Goal: Information Seeking & Learning: Find specific fact

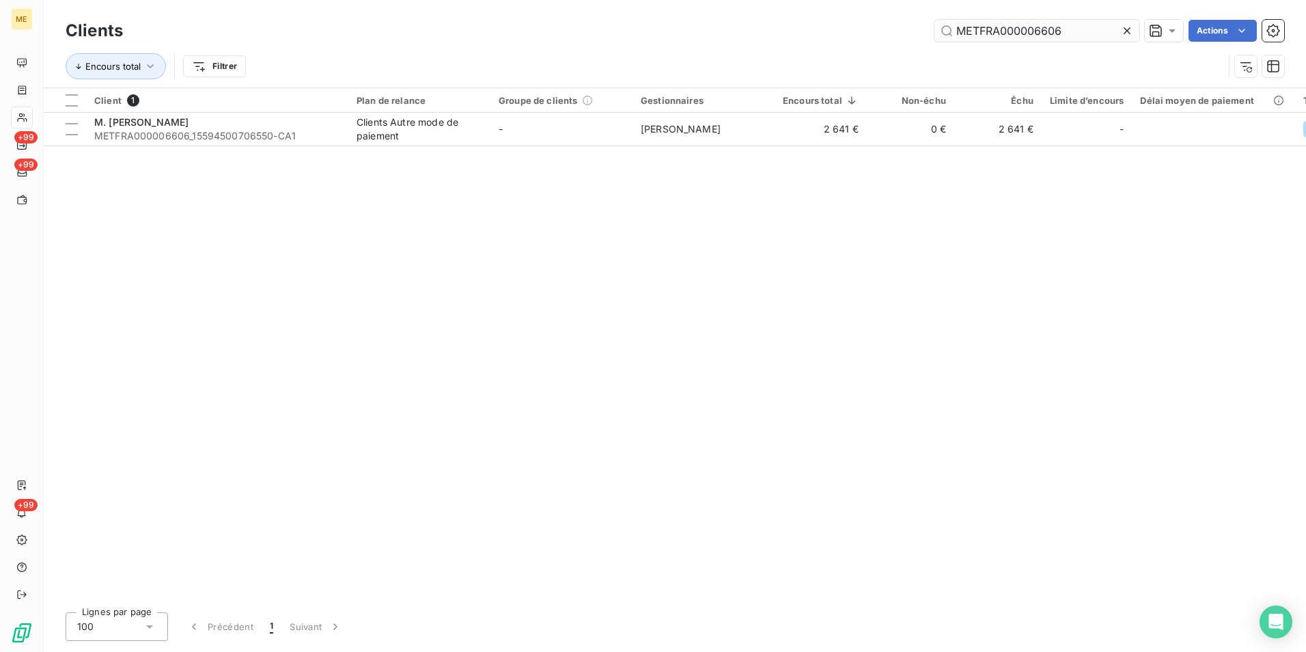
click at [1042, 27] on input "METFRA000006606" at bounding box center [1037, 31] width 205 height 22
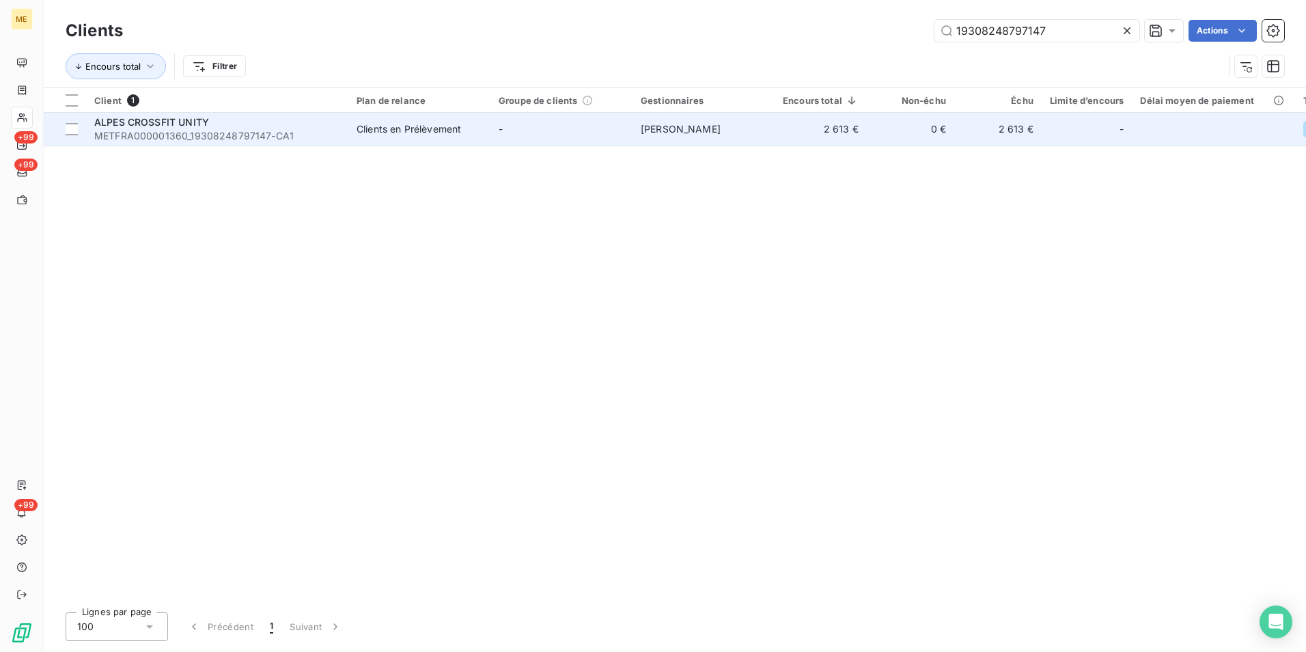
type input "19308248797147"
click at [406, 126] on div "Clients en Prélèvement" at bounding box center [409, 129] width 105 height 14
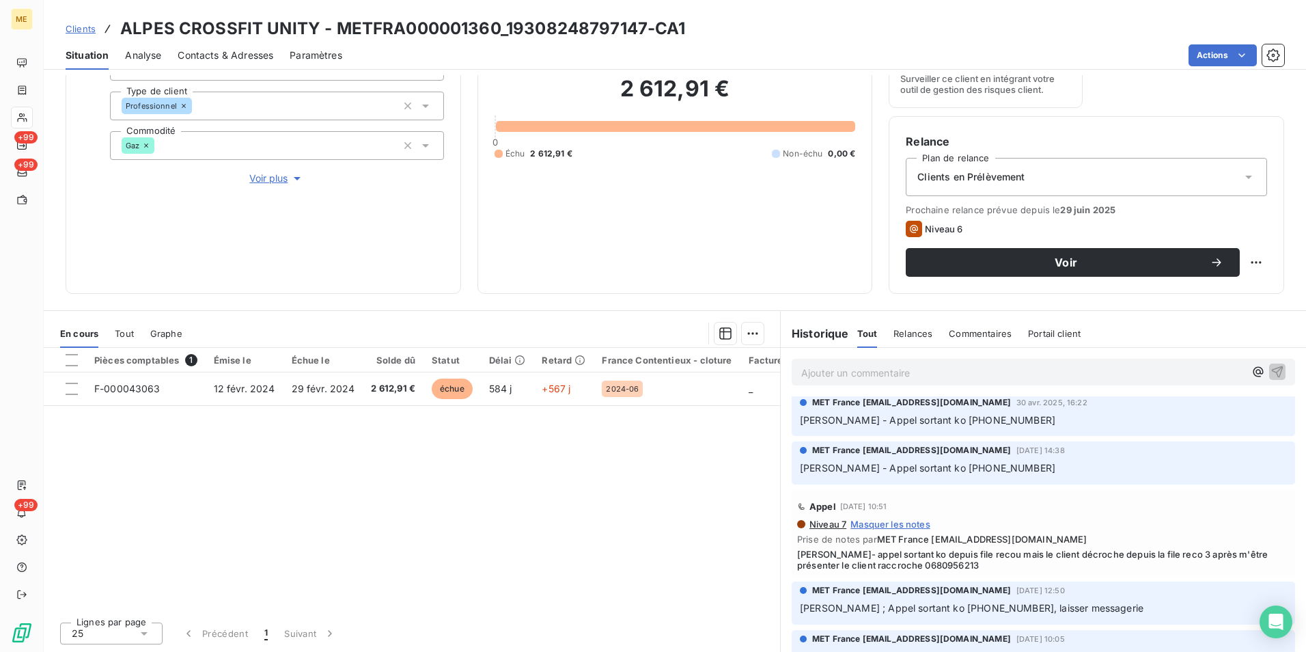
scroll to position [478, 0]
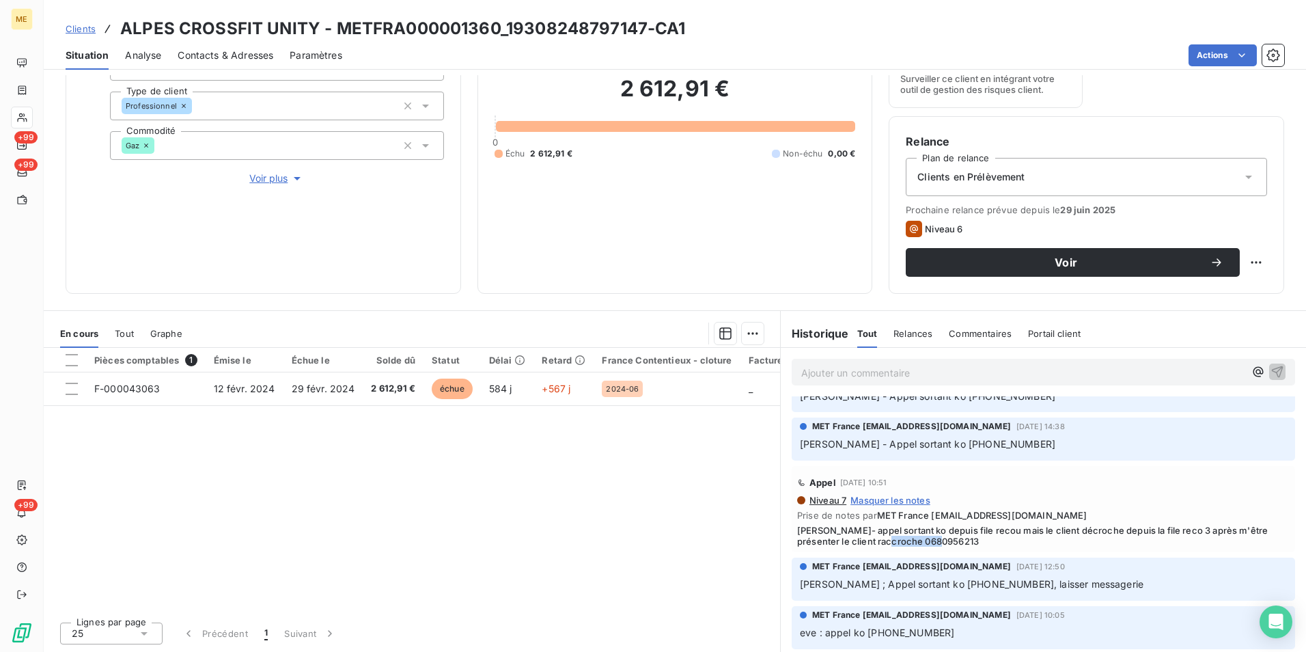
drag, startPoint x: 920, startPoint y: 540, endPoint x: 865, endPoint y: 541, distance: 55.3
click at [865, 541] on span "[PERSON_NAME]- appel sortant ko depuis file recou mais le client décroche depui…" at bounding box center [1043, 536] width 493 height 22
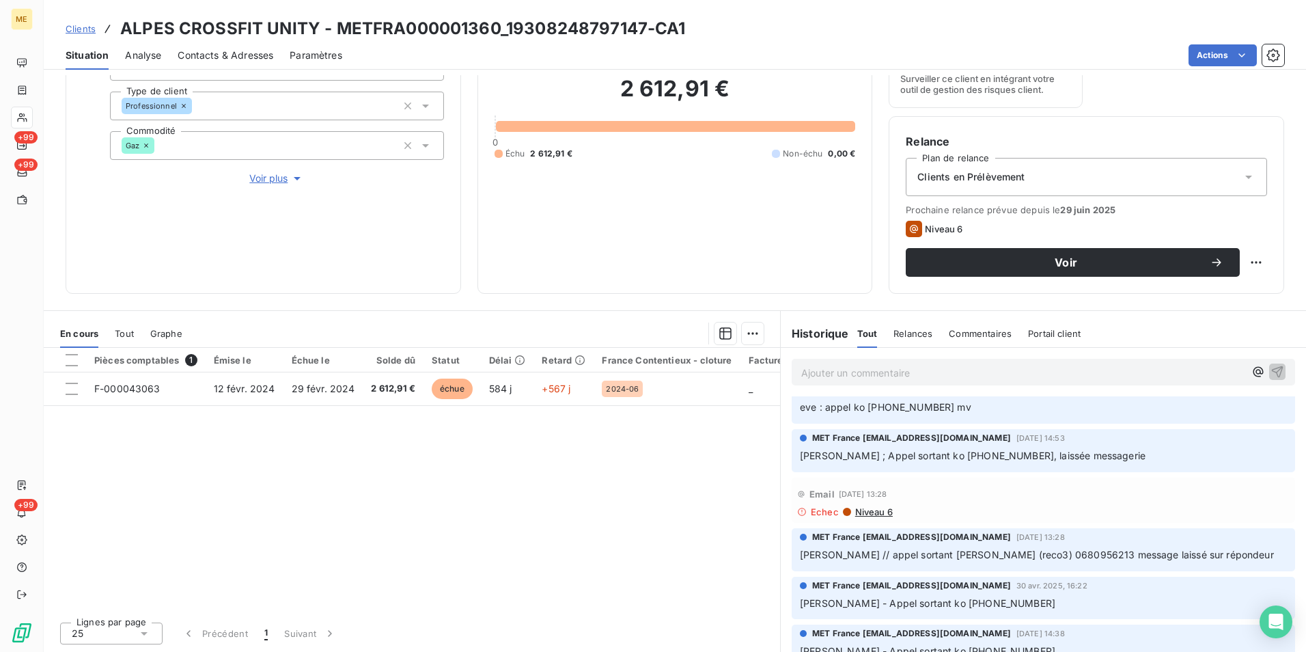
scroll to position [137, 0]
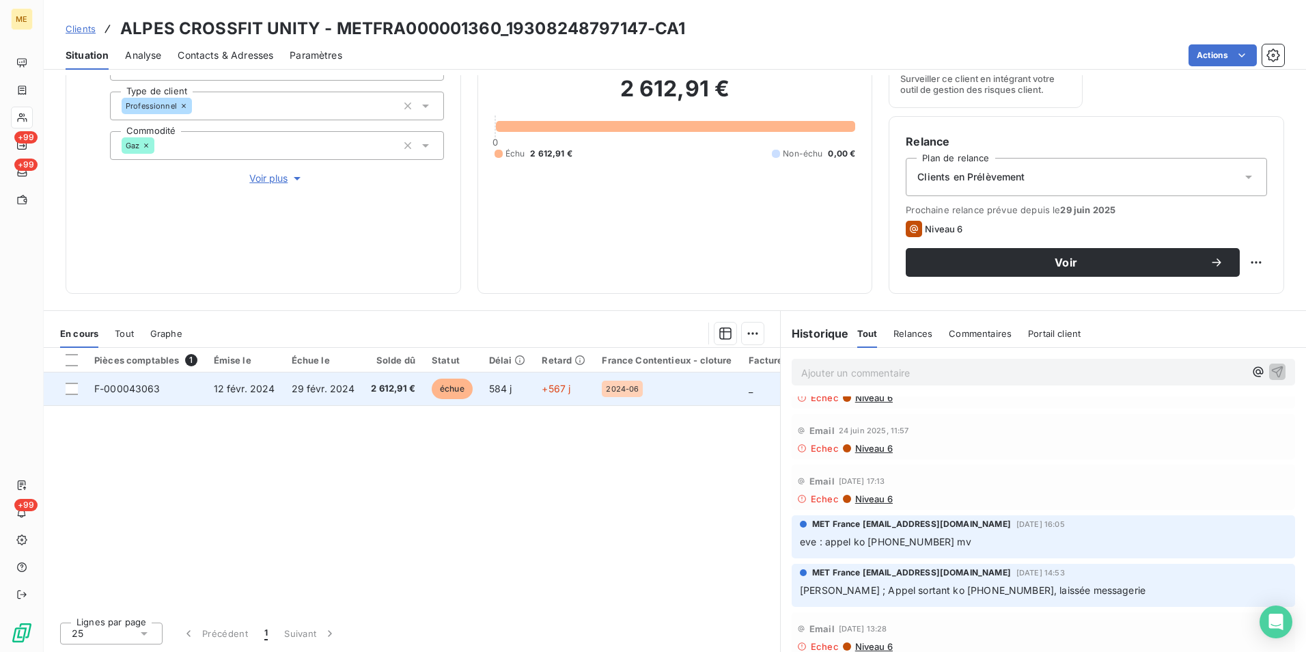
click at [462, 383] on span "échue" at bounding box center [452, 388] width 41 height 20
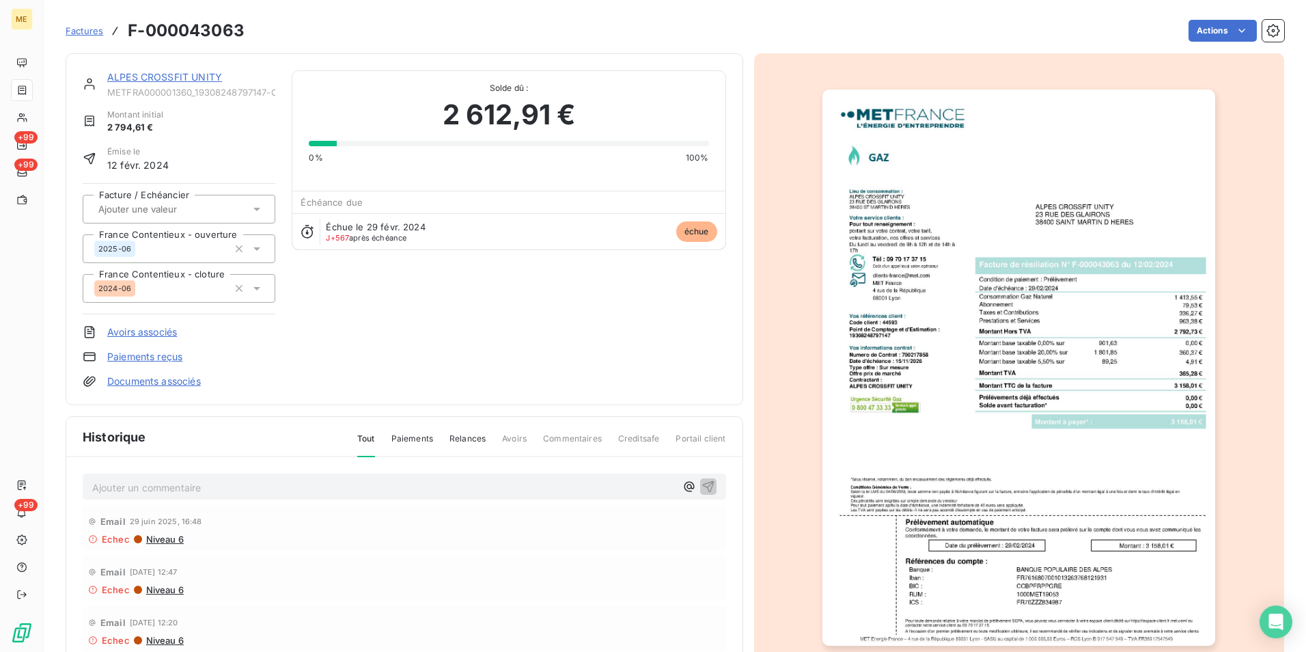
click at [1051, 371] on img "button" at bounding box center [1019, 367] width 393 height 556
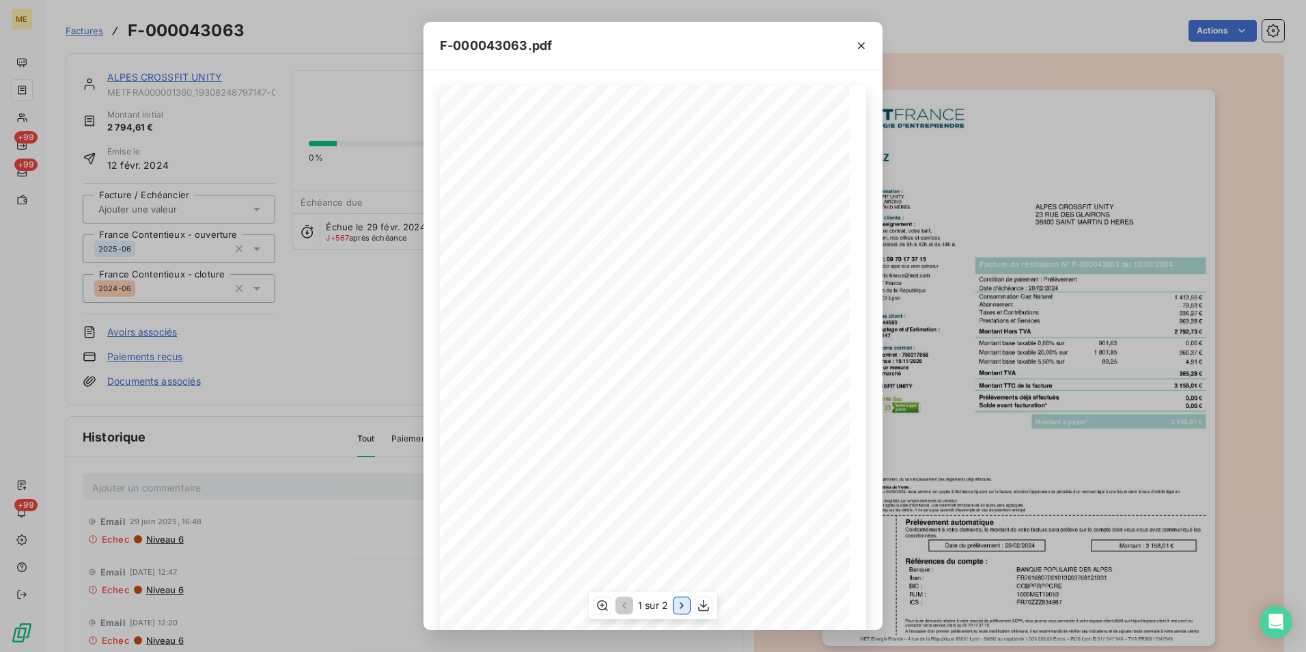
click at [675, 606] on icon "button" at bounding box center [682, 605] width 14 height 14
click at [1008, 453] on div "F-000043063.pdf Détail de votre facture : Document à conserver 10 ans Numéro F-…" at bounding box center [653, 326] width 1306 height 652
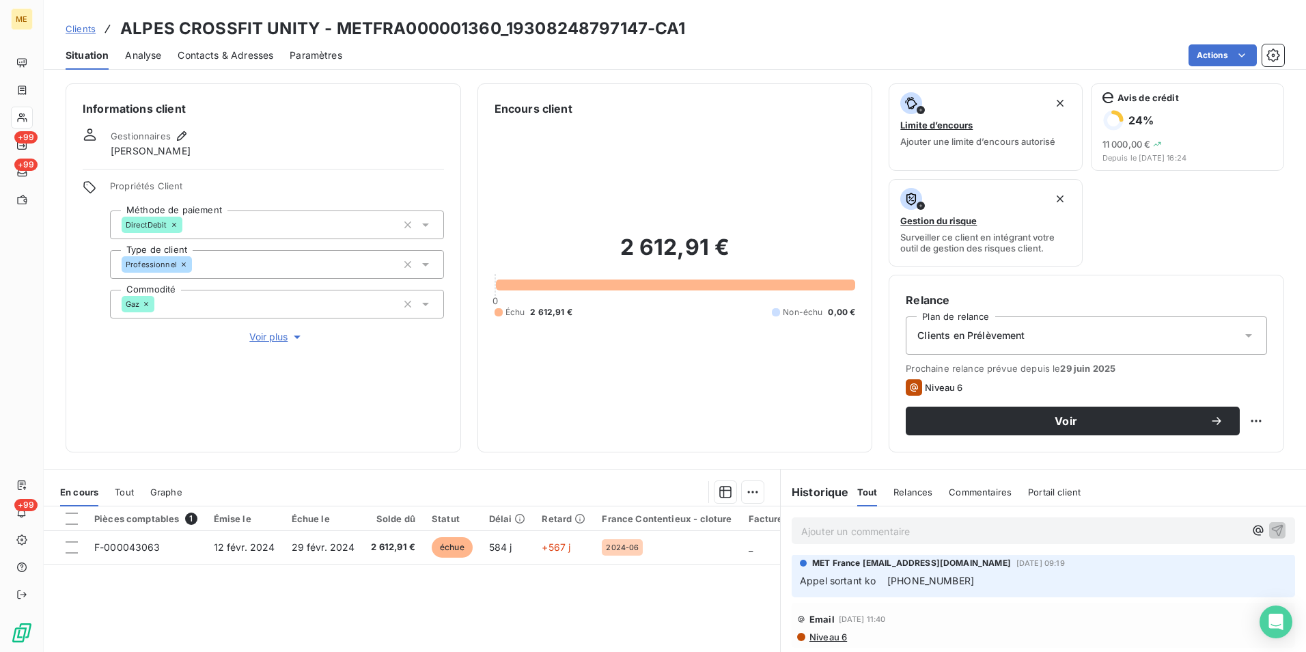
scroll to position [158, 0]
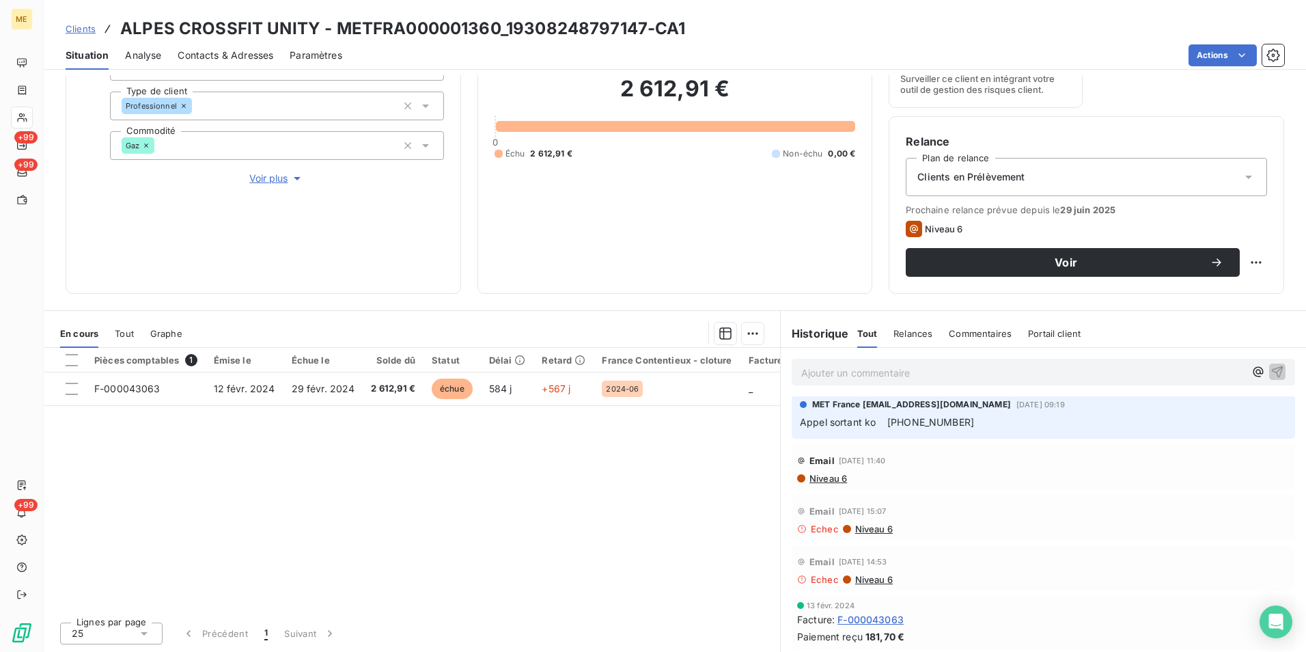
click at [219, 53] on span "Contacts & Adresses" at bounding box center [226, 56] width 96 height 14
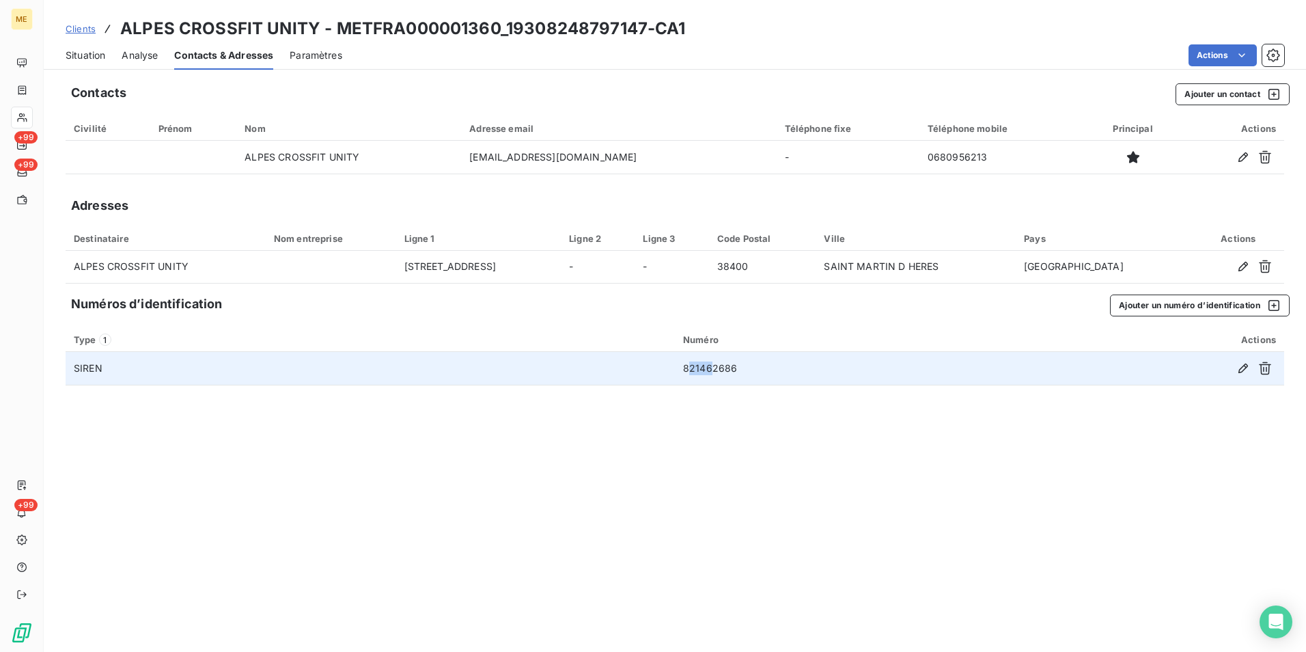
drag, startPoint x: 706, startPoint y: 367, endPoint x: 689, endPoint y: 367, distance: 17.1
click at [689, 367] on td "821462686" at bounding box center [839, 368] width 329 height 33
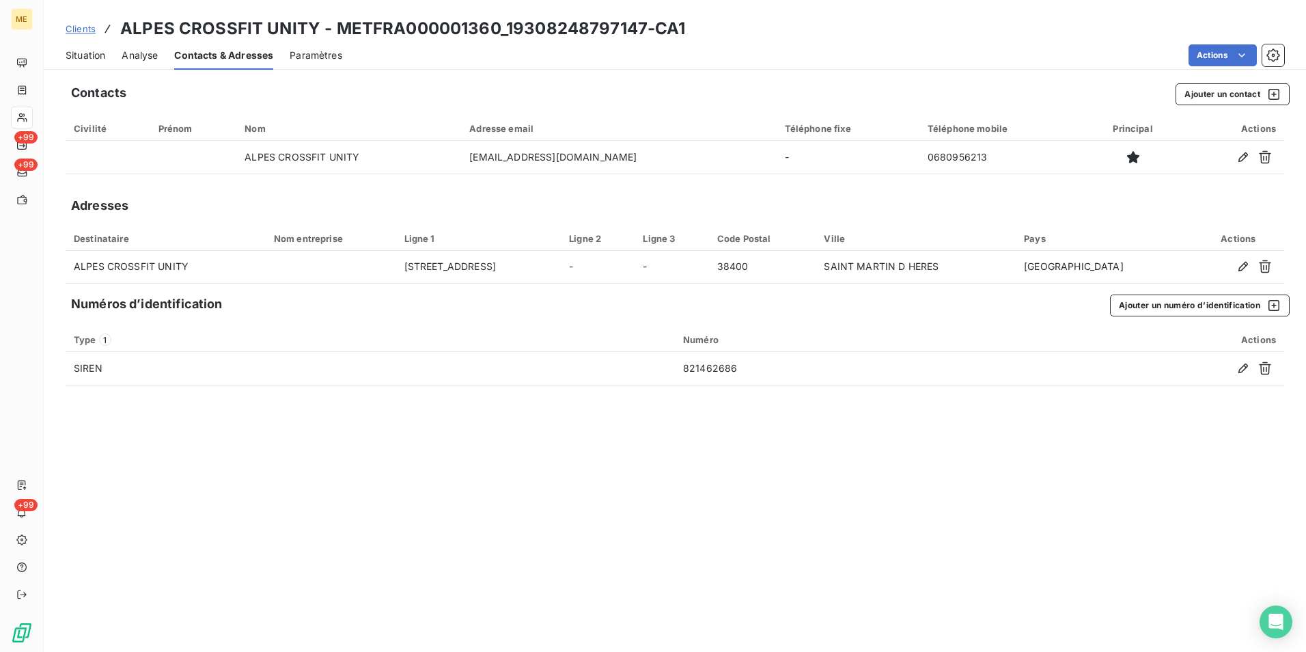
drag, startPoint x: 689, startPoint y: 367, endPoint x: 691, endPoint y: 401, distance: 34.2
click at [665, 432] on div "Contacts Ajouter un contact Civilité Prénom Nom Adresse email Téléphone fixe Té…" at bounding box center [675, 363] width 1262 height 577
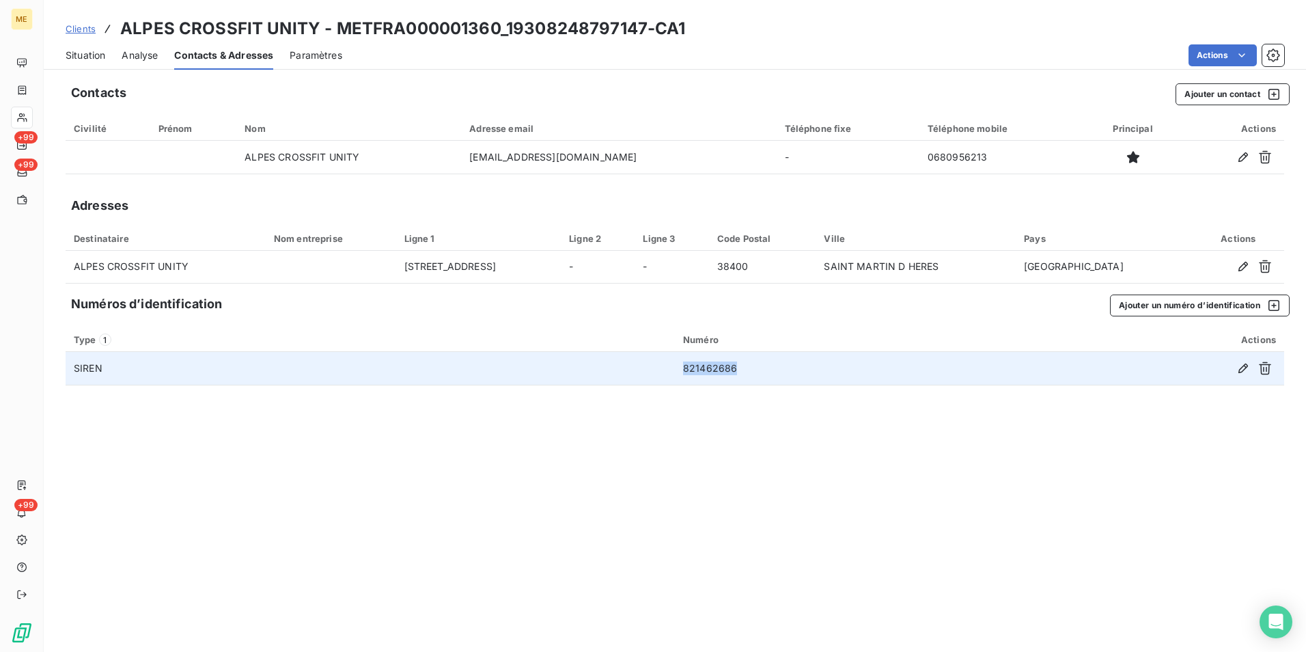
drag, startPoint x: 734, startPoint y: 371, endPoint x: 685, endPoint y: 371, distance: 49.9
click at [685, 371] on td "821462686" at bounding box center [839, 368] width 329 height 33
copy td "821462686"
